Goal: Task Accomplishment & Management: Use online tool/utility

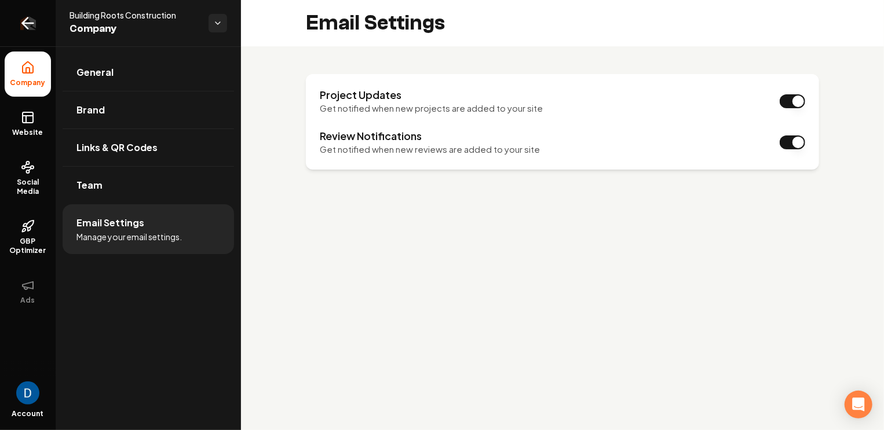
click at [29, 18] on icon "Return to dashboard" at bounding box center [28, 23] width 19 height 19
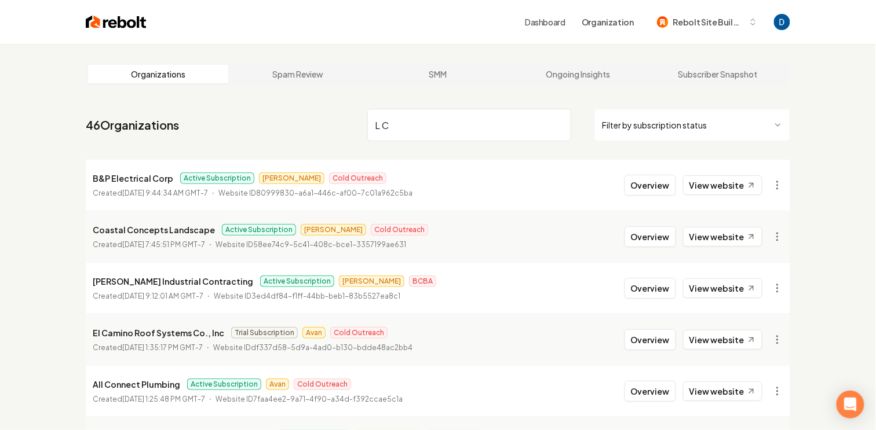
click at [404, 123] on input "L C" at bounding box center [469, 125] width 204 height 32
paste input "& C Company"
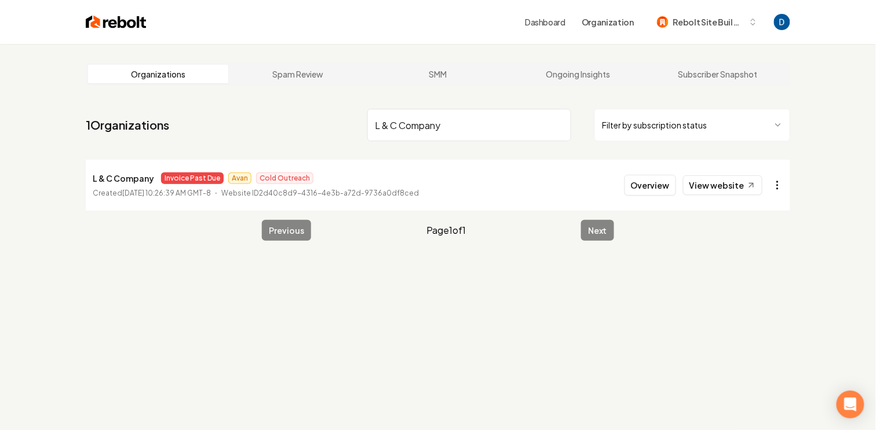
type input "L & C Company"
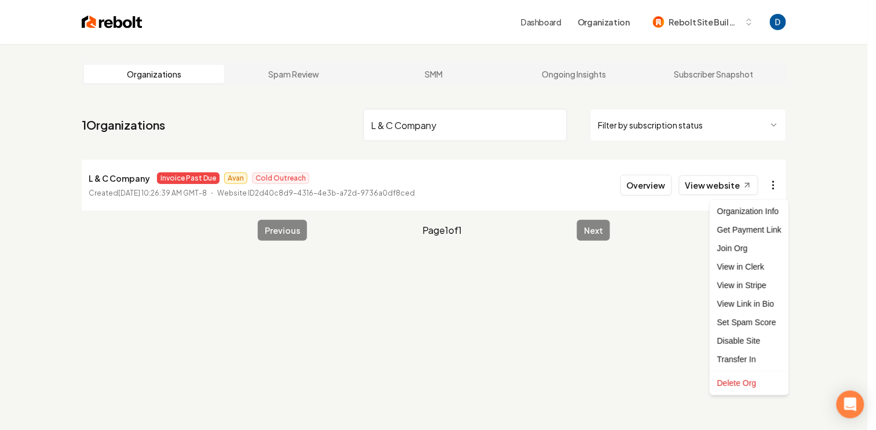
click at [770, 181] on html "Dashboard Organization Rebolt Site Builder Organizations Spam Review SMM Ongoin…" at bounding box center [438, 215] width 876 height 430
click at [744, 286] on link "View in Stripe" at bounding box center [749, 285] width 74 height 19
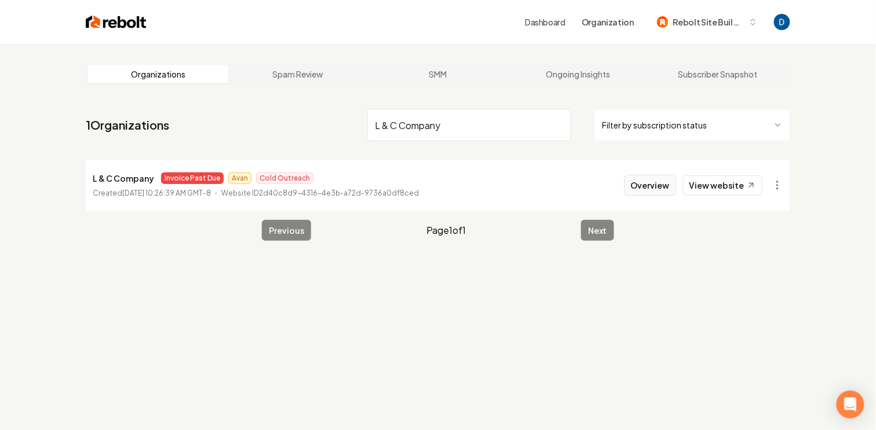
click at [654, 188] on button "Overview" at bounding box center [650, 185] width 52 height 21
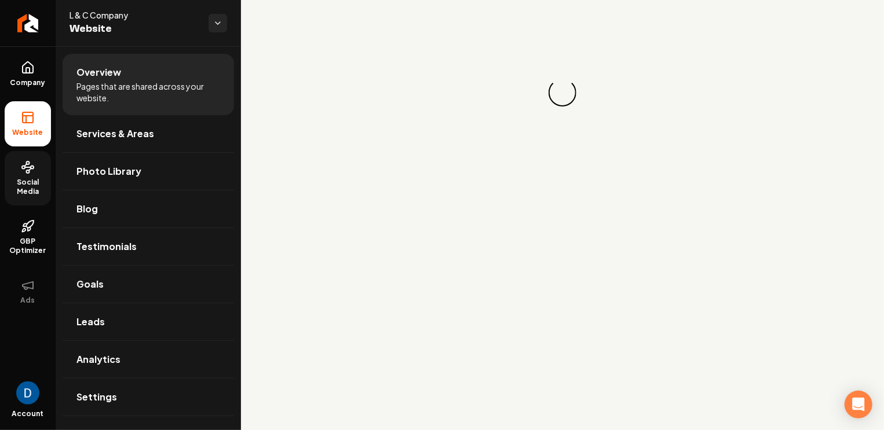
click at [17, 181] on span "Social Media" at bounding box center [28, 187] width 46 height 19
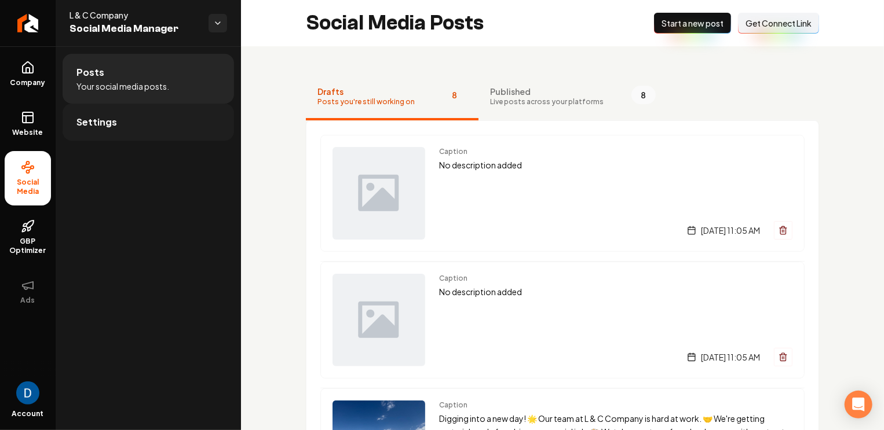
click at [148, 123] on link "Settings" at bounding box center [148, 122] width 171 height 37
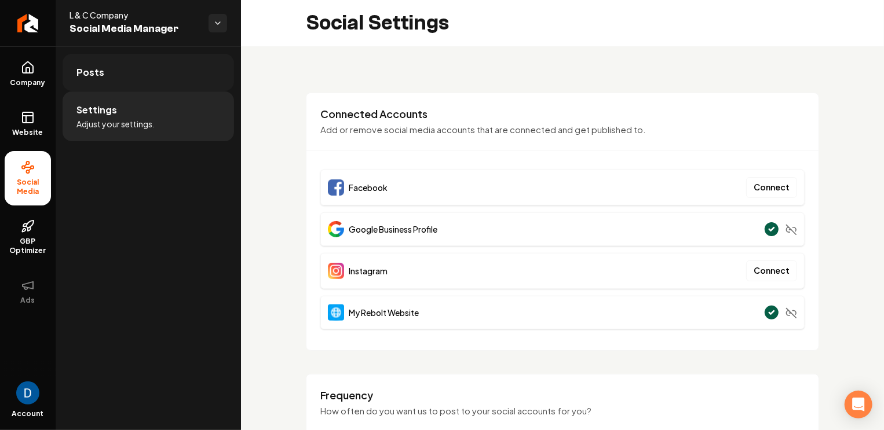
click at [136, 84] on link "Posts" at bounding box center [148, 72] width 171 height 37
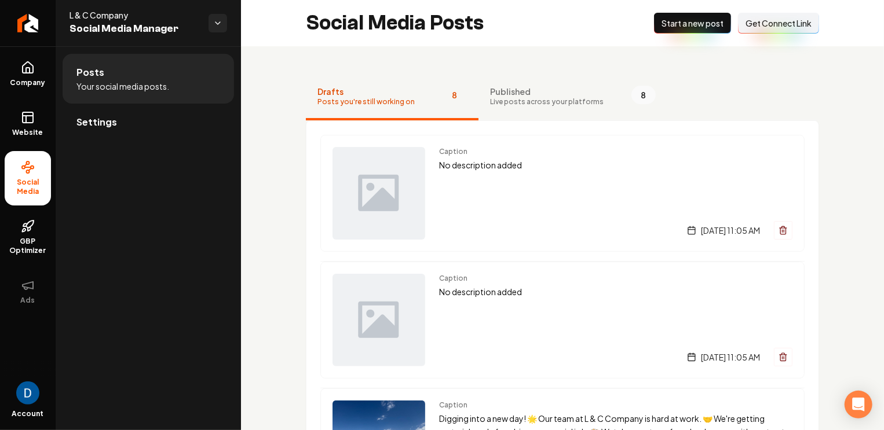
click at [785, 3] on div "Social Media Posts New Post Start a new post Connect Link Get Connect Link" at bounding box center [562, 23] width 643 height 46
click at [782, 22] on span "Get Connect Link" at bounding box center [778, 23] width 66 height 12
